Goal: Transaction & Acquisition: Purchase product/service

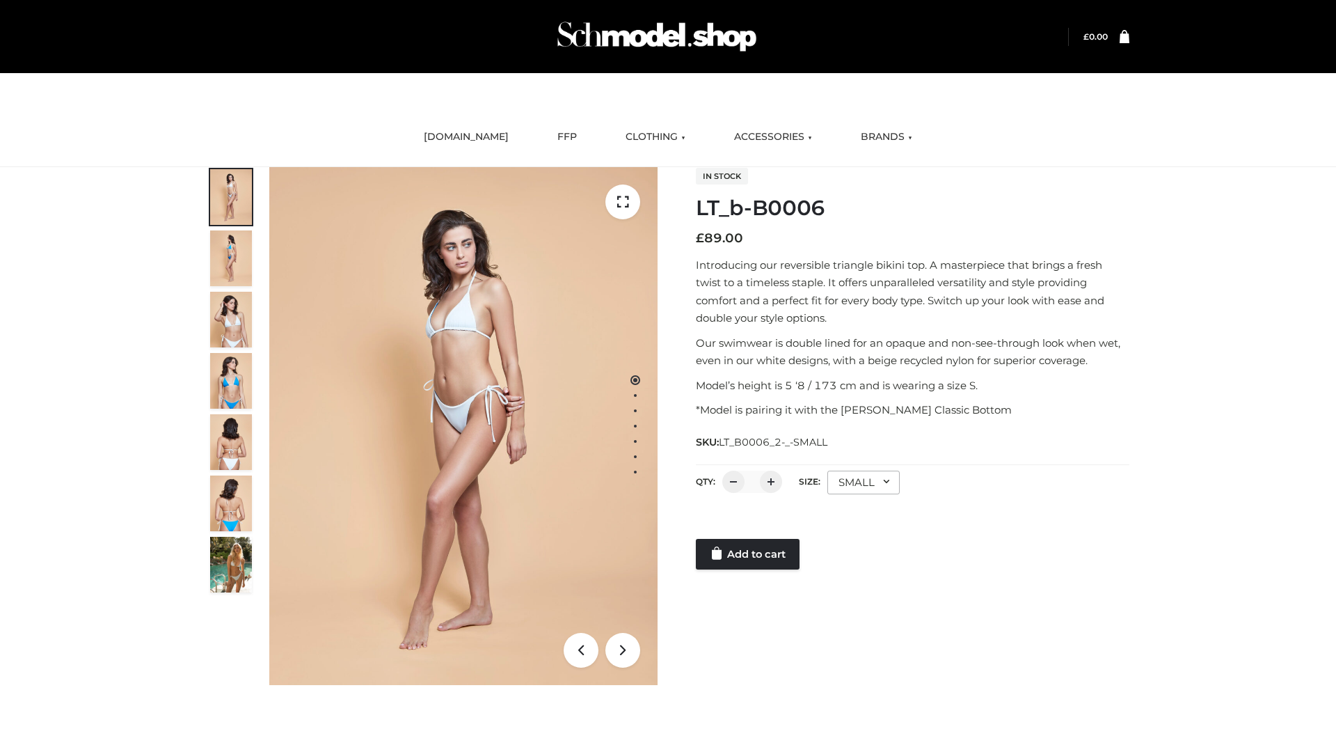
click at [749, 554] on link "Add to cart" at bounding box center [748, 554] width 104 height 31
